Goal: Find contact information: Find contact information

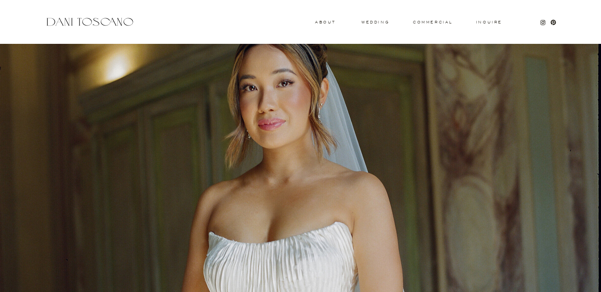
click at [374, 21] on h3 "wedding" at bounding box center [375, 21] width 28 height 3
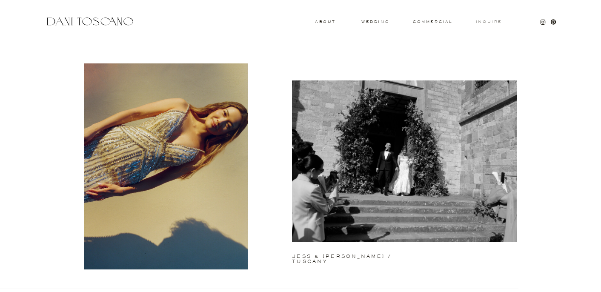
click at [489, 21] on h3 "Inquire" at bounding box center [488, 22] width 27 height 4
